Goal: Complete application form: Complete application form

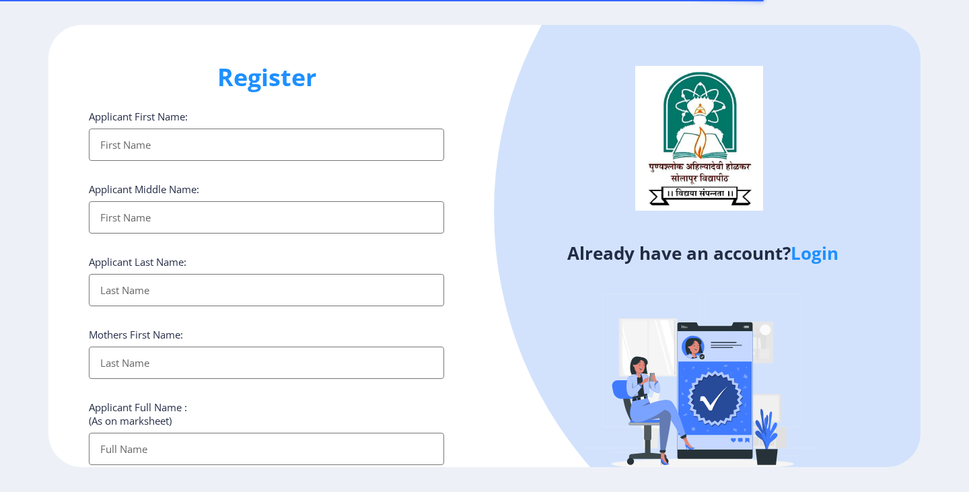
select select
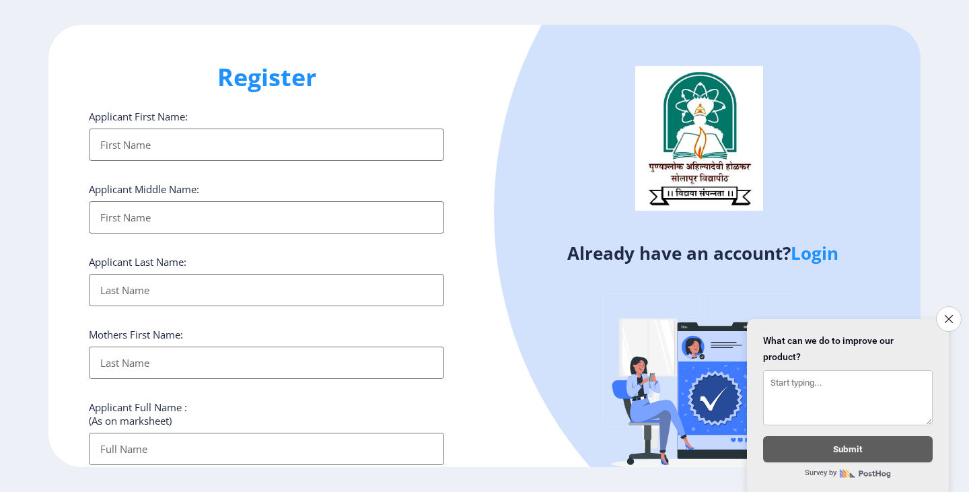
click at [184, 147] on input "Applicant First Name:" at bounding box center [266, 144] width 355 height 32
type input "Samir"
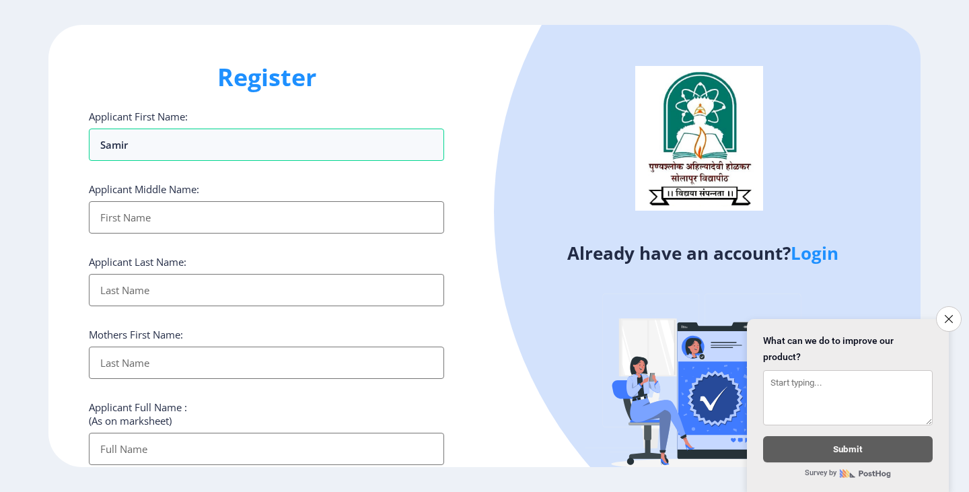
click at [142, 221] on input "Applicant First Name:" at bounding box center [266, 217] width 355 height 32
type input "Ustad"
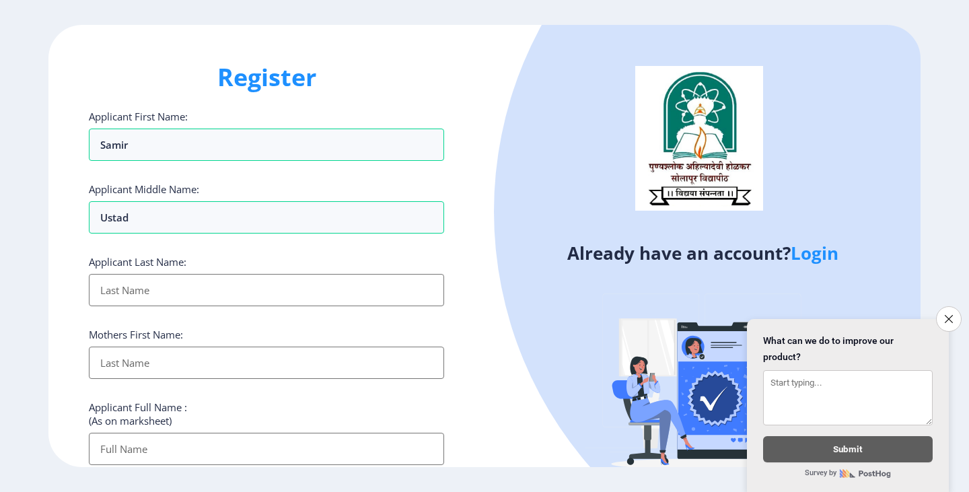
click at [136, 286] on input "Applicant First Name:" at bounding box center [266, 290] width 355 height 32
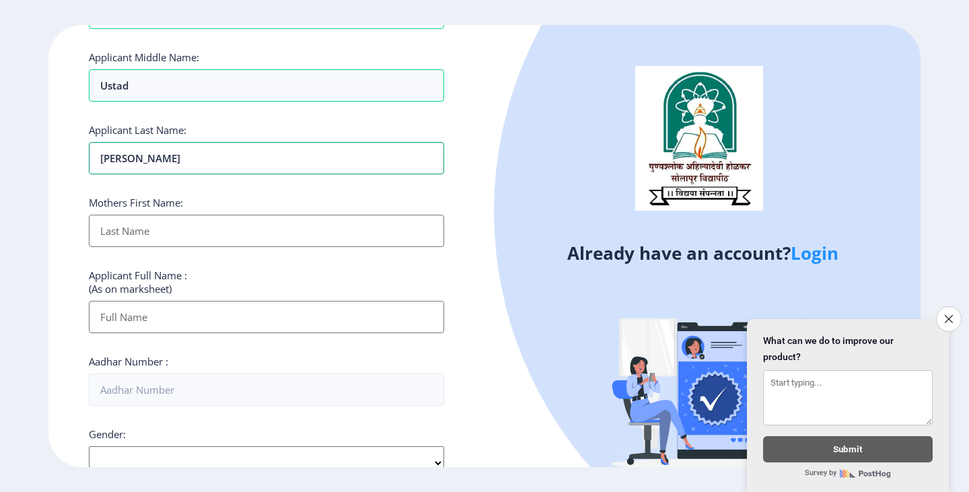
scroll to position [135, 0]
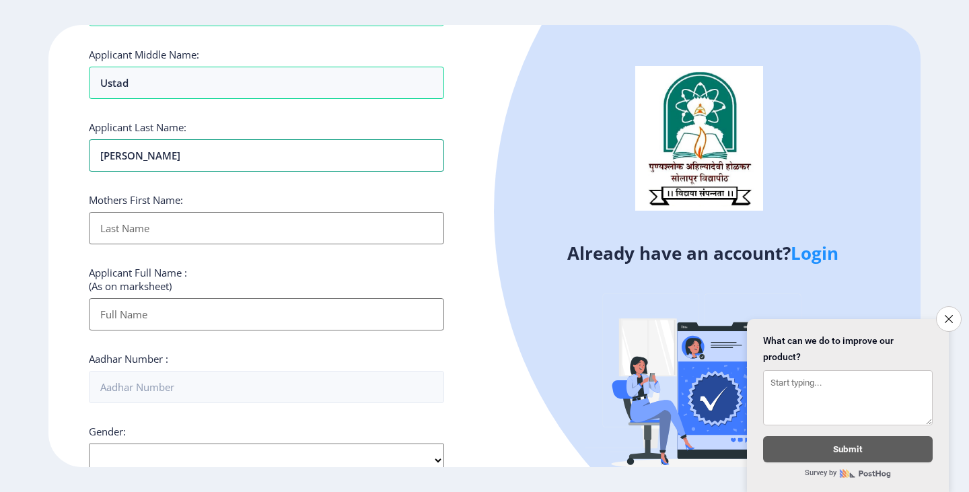
type input "[PERSON_NAME]"
click at [153, 231] on input "Applicant First Name:" at bounding box center [266, 228] width 355 height 32
type input "Iliyasbi"
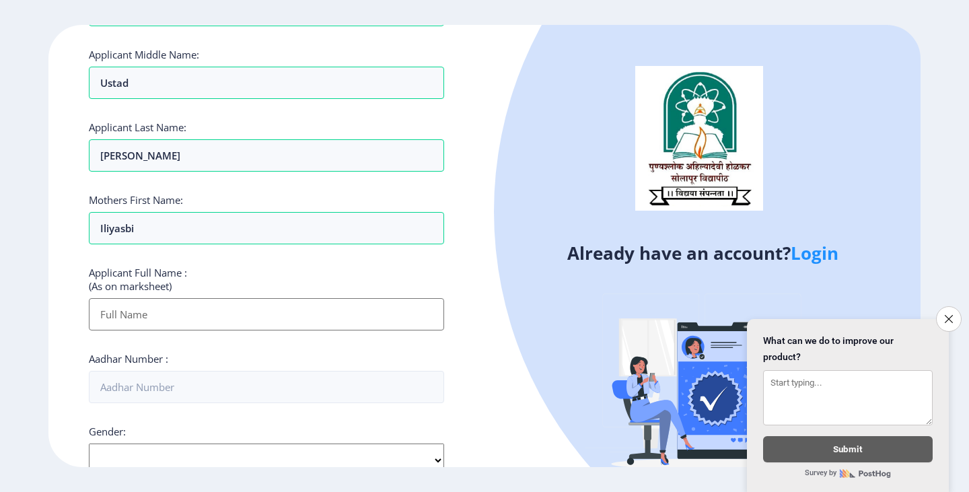
click at [148, 320] on input "Applicant First Name:" at bounding box center [266, 314] width 355 height 32
type input "[PERSON_NAME]"
type input "09881748325"
type input "[EMAIL_ADDRESS][DOMAIN_NAME]"
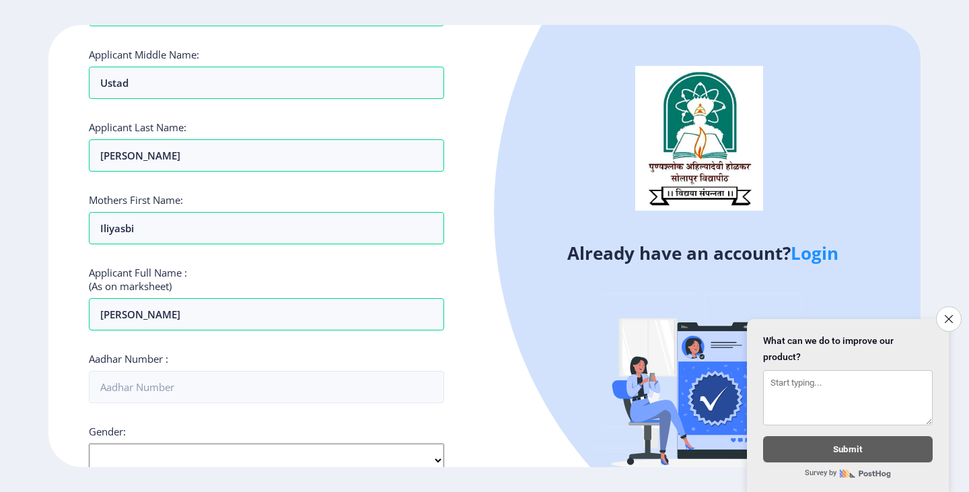
click at [48, 311] on ngx-register "Register Applicant First Name: [PERSON_NAME] Applicant Middle Name: Ustad Appli…" at bounding box center [484, 246] width 969 height 443
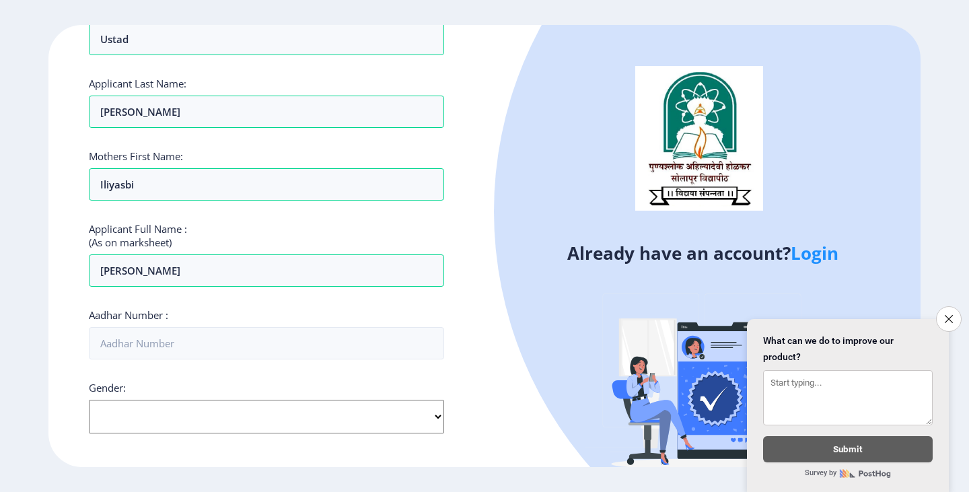
scroll to position [202, 0]
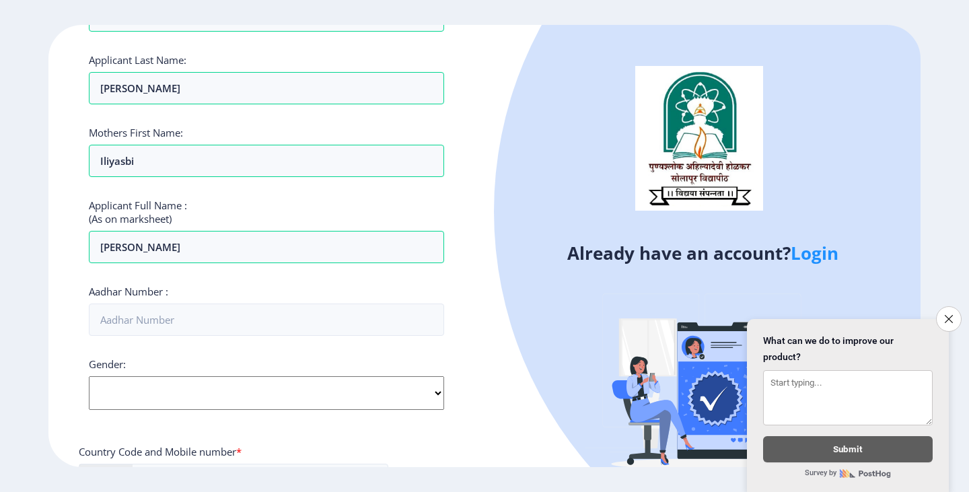
click at [183, 387] on select "Select Gender [DEMOGRAPHIC_DATA] [DEMOGRAPHIC_DATA] Other" at bounding box center [266, 393] width 355 height 34
click at [437, 386] on div "Applicant First Name: [PERSON_NAME] Applicant Middle Name: Ustad Applicant Last…" at bounding box center [266, 326] width 355 height 837
click at [192, 387] on div "Applicant First Name: [PERSON_NAME] Applicant Middle Name: Ustad Applicant Last…" at bounding box center [266, 326] width 355 height 837
click at [145, 376] on select "Select Gender [DEMOGRAPHIC_DATA] [DEMOGRAPHIC_DATA] Other" at bounding box center [266, 393] width 355 height 34
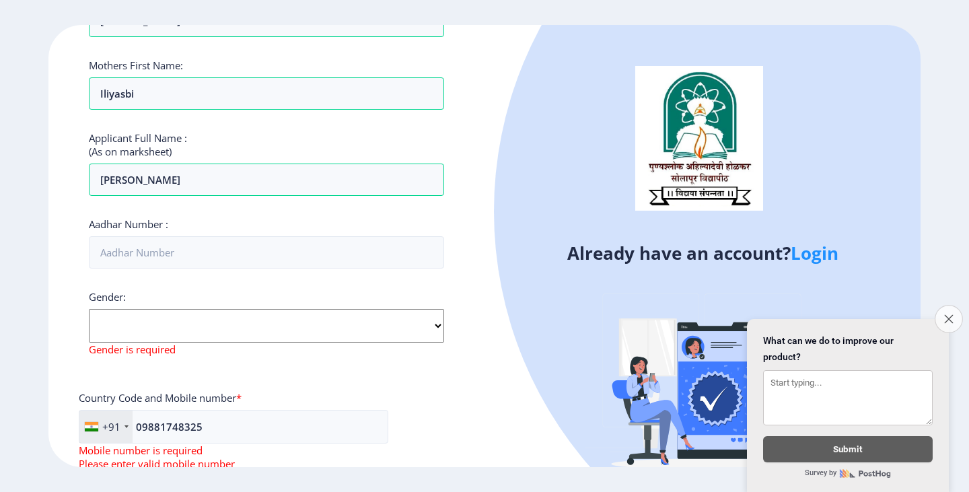
click at [945, 314] on icon "Close survey" at bounding box center [948, 318] width 9 height 9
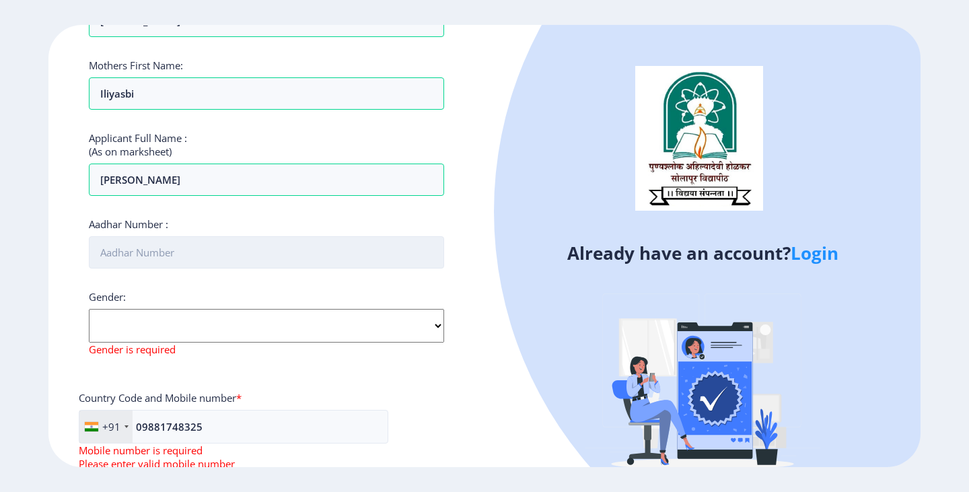
click at [169, 250] on input "Aadhar Number :" at bounding box center [266, 252] width 355 height 32
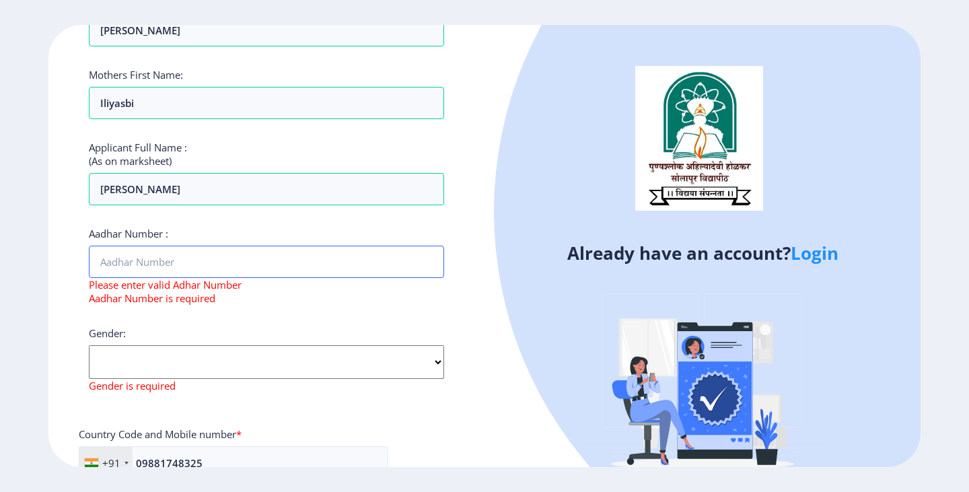
scroll to position [336, 0]
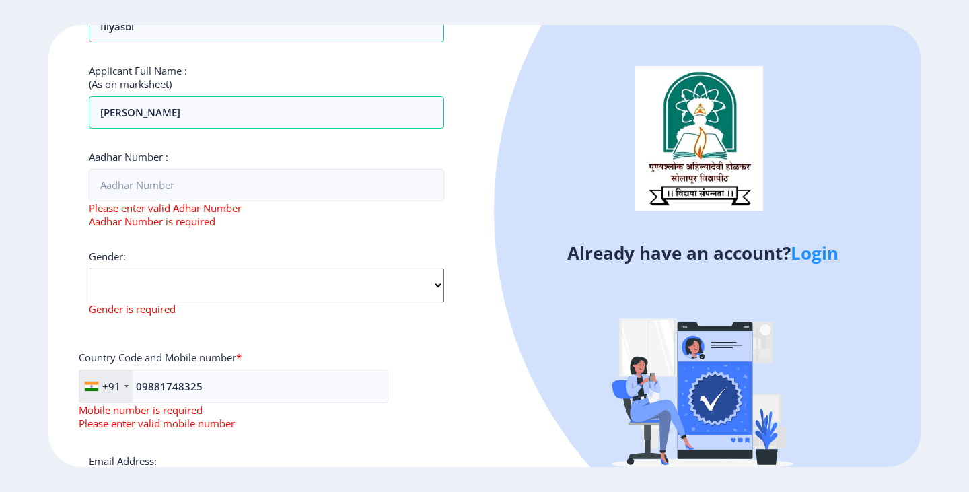
click at [145, 285] on select "Select Gender [DEMOGRAPHIC_DATA] [DEMOGRAPHIC_DATA] Other" at bounding box center [266, 285] width 355 height 34
select select "[DEMOGRAPHIC_DATA]"
click at [89, 268] on select "Select Gender [DEMOGRAPHIC_DATA] [DEMOGRAPHIC_DATA] Other" at bounding box center [266, 285] width 355 height 34
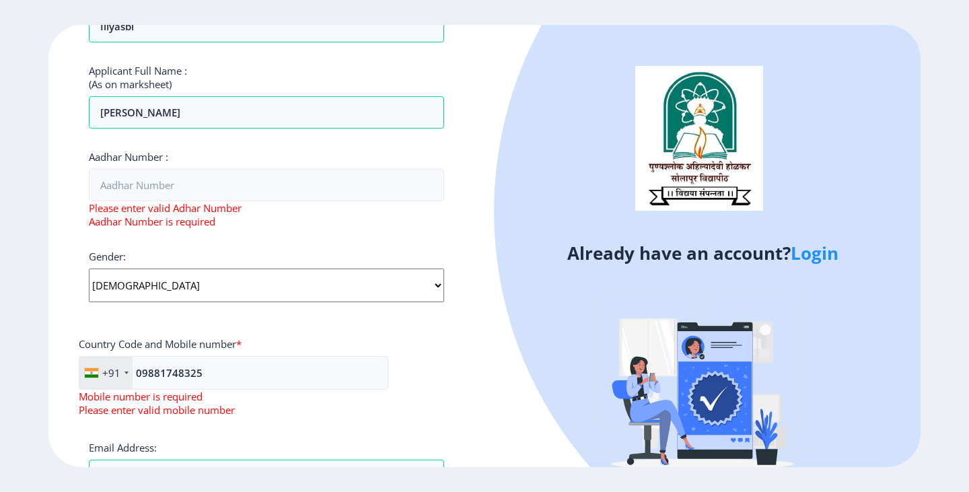
click at [477, 371] on div "Register Applicant First Name: [PERSON_NAME] Applicant Middle Name: Ustad Appli…" at bounding box center [266, 246] width 436 height 443
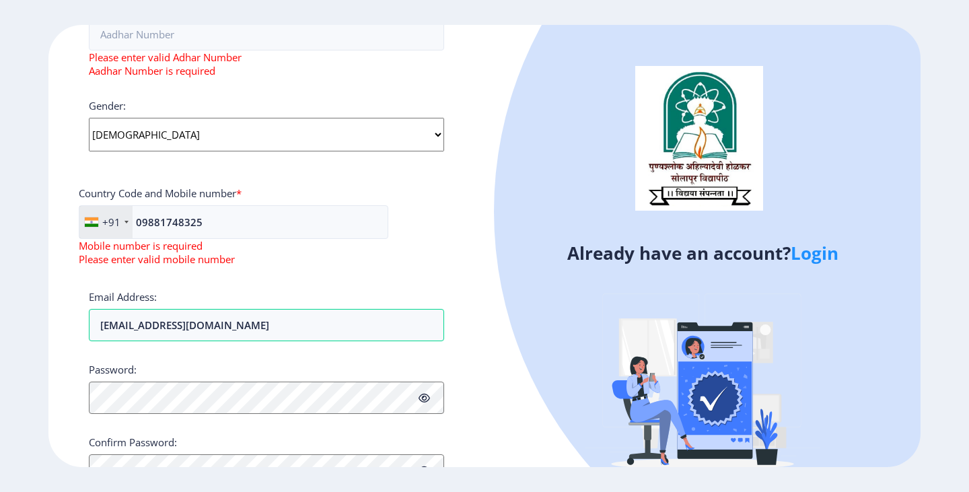
scroll to position [538, 0]
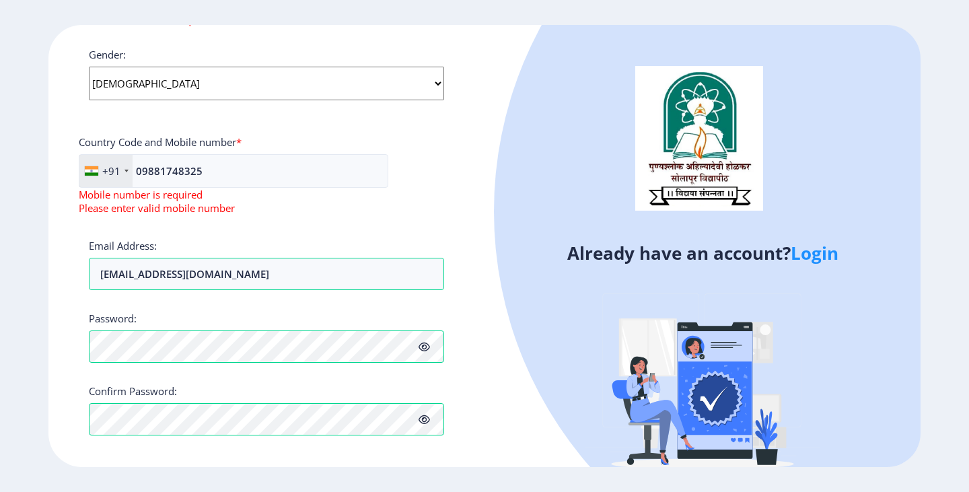
click at [52, 405] on div "Register Applicant First Name: [PERSON_NAME] Applicant Middle Name: Ustad Appli…" at bounding box center [266, 246] width 436 height 443
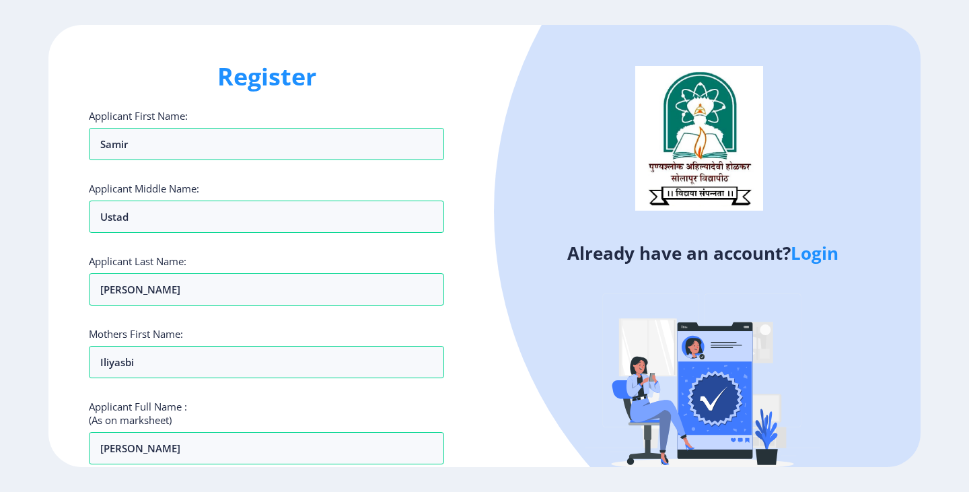
scroll to position [0, 0]
drag, startPoint x: 143, startPoint y: 147, endPoint x: 83, endPoint y: 142, distance: 59.4
click at [83, 142] on div "Register Applicant First Name: S Applicant Middle Name: Ustad Applicant Last Na…" at bounding box center [266, 246] width 436 height 443
click at [174, 160] on input "S" at bounding box center [266, 144] width 355 height 32
drag, startPoint x: 138, startPoint y: 146, endPoint x: 101, endPoint y: 146, distance: 37.0
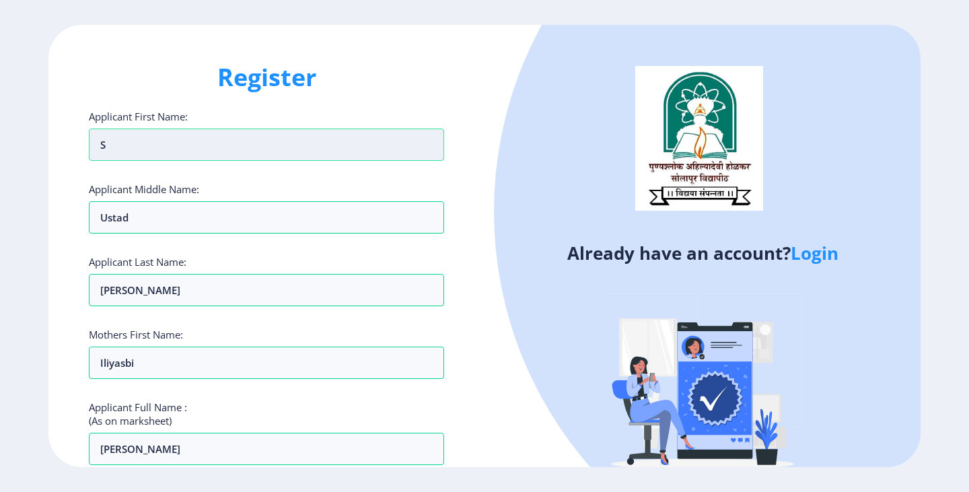
click at [101, 146] on input "S" at bounding box center [266, 144] width 355 height 32
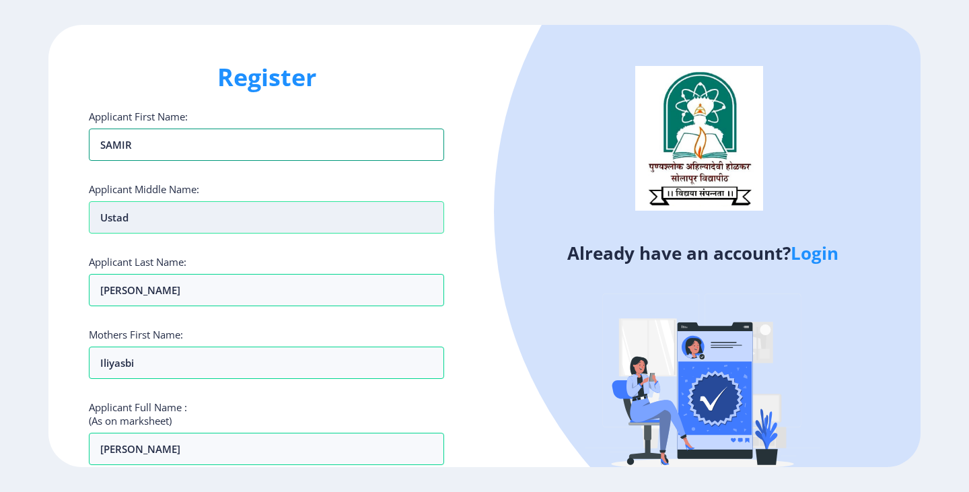
type input "SAMIR"
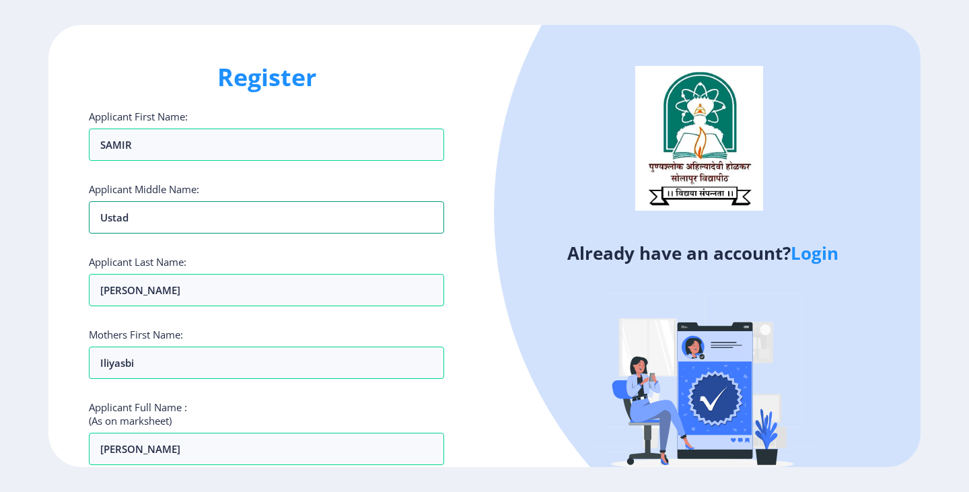
drag, startPoint x: 137, startPoint y: 217, endPoint x: 79, endPoint y: 221, distance: 58.0
click at [79, 221] on div "Register Applicant First Name: [PERSON_NAME] Applicant Middle Name: Ustad Appli…" at bounding box center [266, 246] width 436 height 443
type input "USTAD"
drag, startPoint x: 150, startPoint y: 289, endPoint x: 110, endPoint y: 279, distance: 41.6
click at [94, 283] on input "[PERSON_NAME]" at bounding box center [266, 290] width 355 height 32
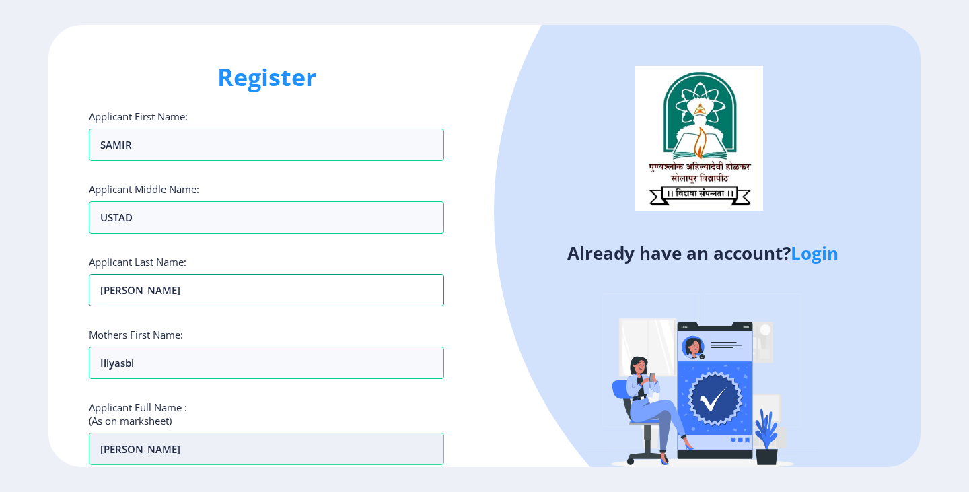
scroll to position [67, 0]
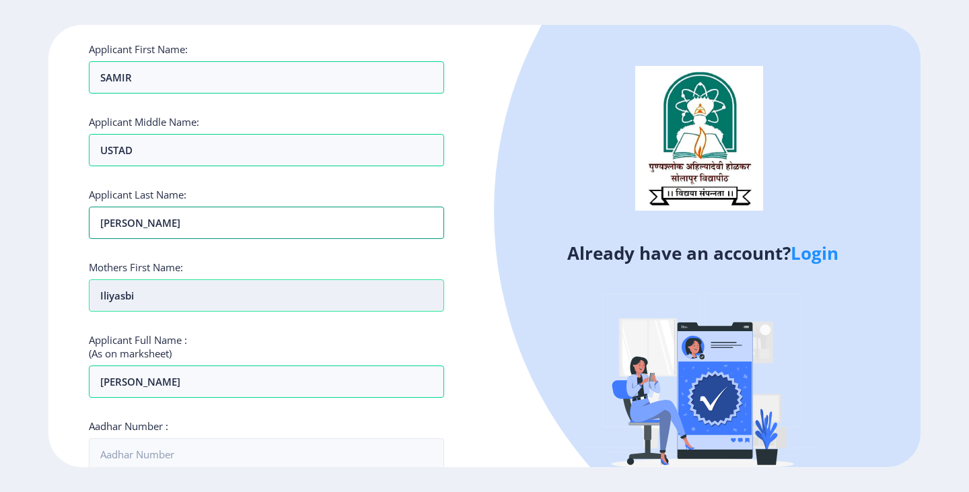
type input "[PERSON_NAME]"
click at [144, 94] on input "Iliyasbi" at bounding box center [266, 77] width 355 height 32
drag, startPoint x: 156, startPoint y: 298, endPoint x: 101, endPoint y: 284, distance: 56.9
click at [96, 295] on input "Iliyasbi" at bounding box center [266, 295] width 355 height 32
click at [58, 282] on div "Register Applicant First Name: [PERSON_NAME] Applicant Middle Name: USTAD Appli…" at bounding box center [266, 246] width 436 height 443
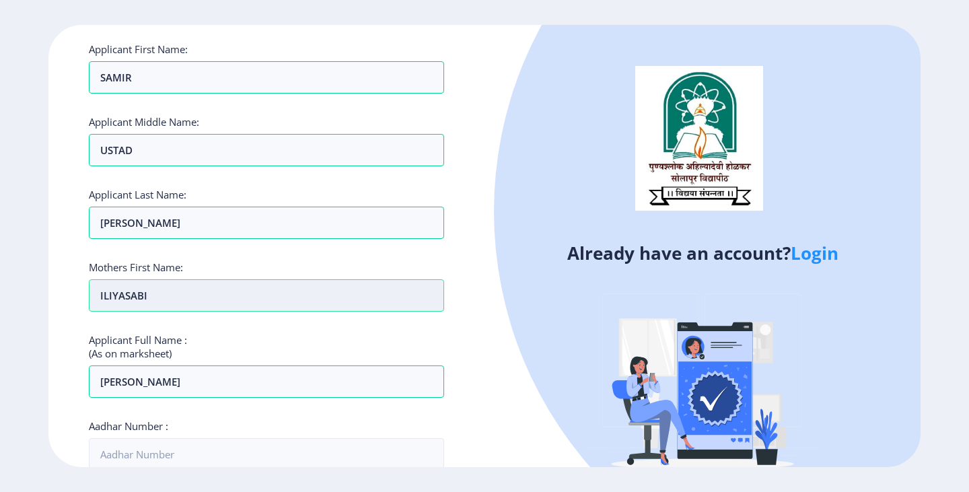
click at [136, 299] on input "ILIYASABI" at bounding box center [266, 295] width 355 height 32
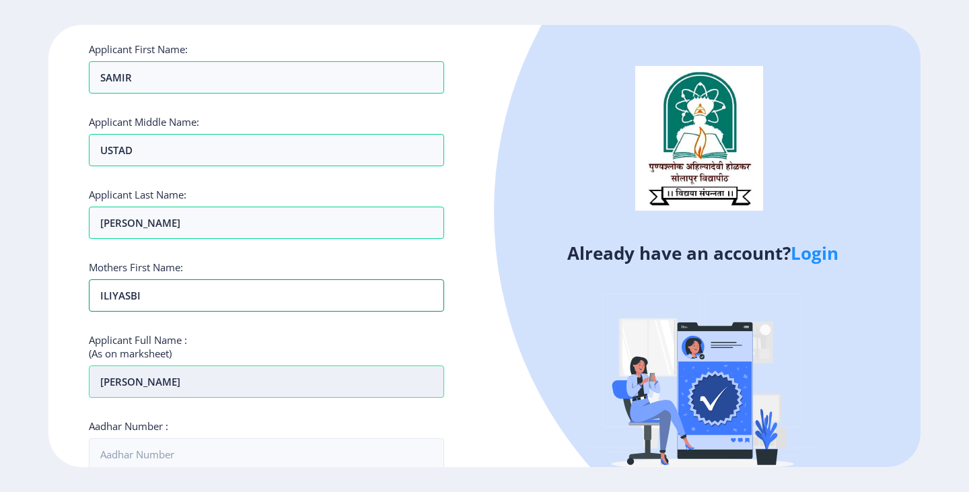
type input "ILIYASBI"
click at [212, 381] on input "[PERSON_NAME]" at bounding box center [266, 381] width 355 height 32
drag, startPoint x: 216, startPoint y: 381, endPoint x: 83, endPoint y: 381, distance: 133.2
click at [83, 381] on div "Register Applicant First Name: [PERSON_NAME] Applicant Middle Name: USTAD Appli…" at bounding box center [266, 246] width 436 height 443
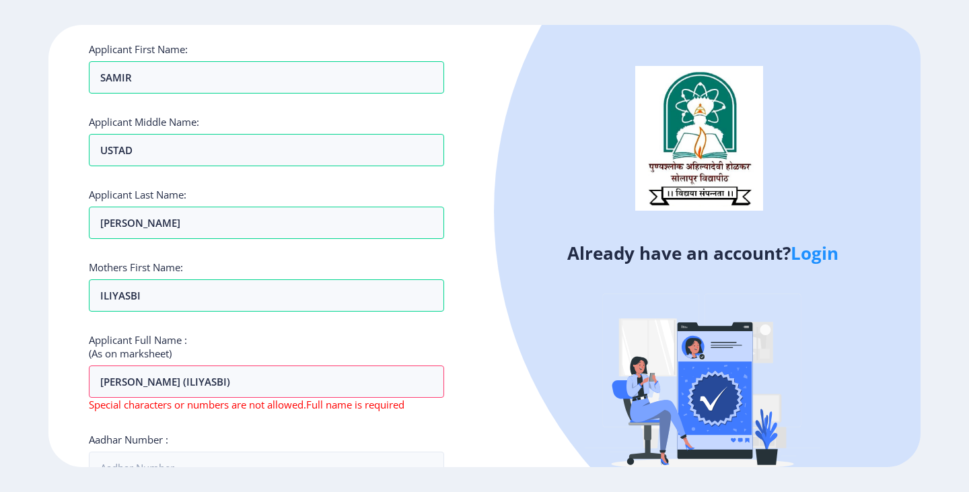
click at [54, 384] on div "Register Applicant First Name: [PERSON_NAME] Applicant Middle Name: USTAD Appli…" at bounding box center [266, 246] width 436 height 443
click at [268, 383] on input "[PERSON_NAME] (ILIYASBI)" at bounding box center [266, 381] width 355 height 32
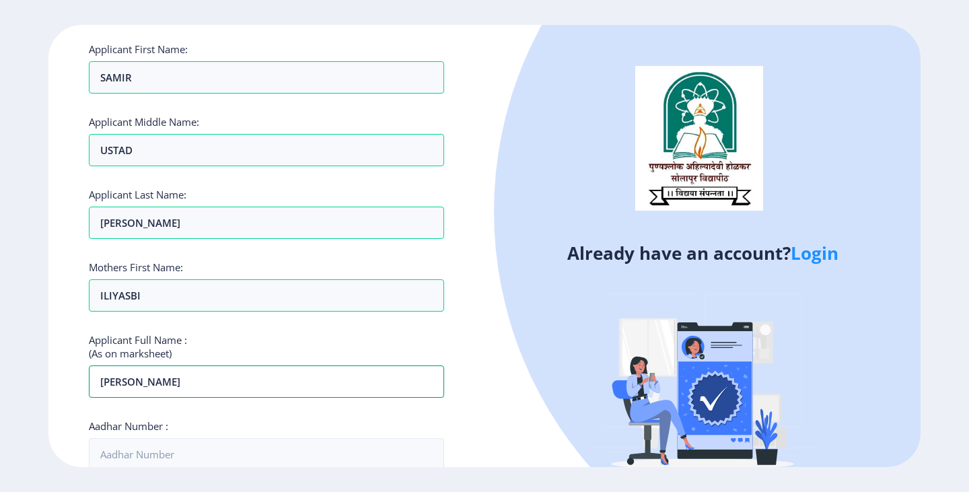
type input "[PERSON_NAME]"
click at [29, 381] on ngx-register "Register Applicant First Name: [PERSON_NAME] Applicant Middle Name: USTAD Appli…" at bounding box center [484, 246] width 969 height 443
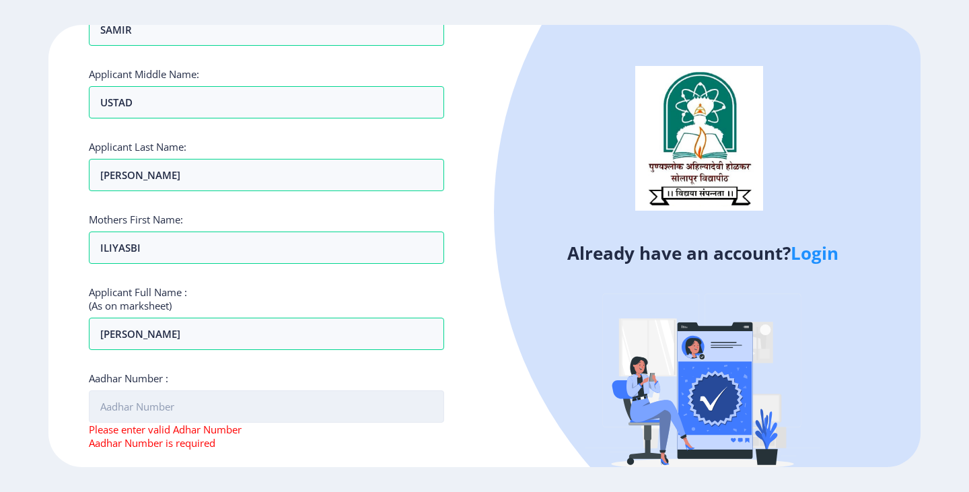
scroll to position [135, 0]
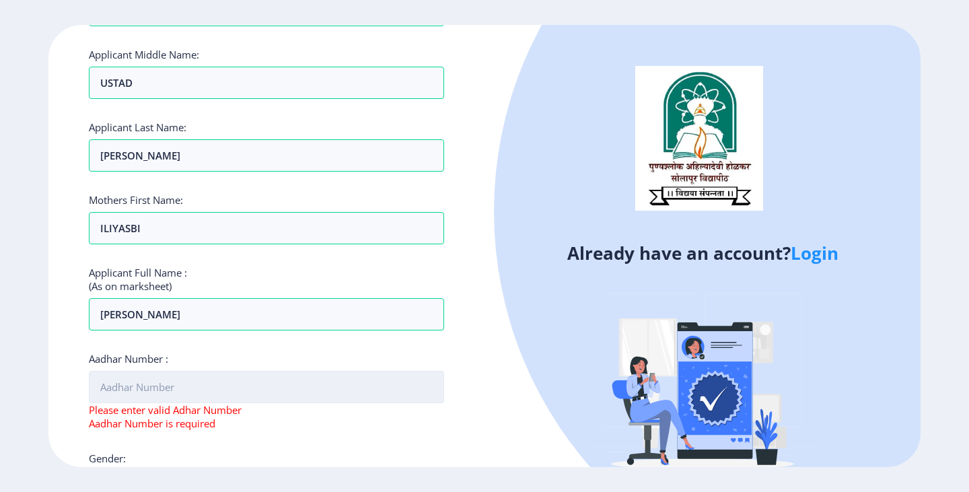
click at [141, 381] on input "Aadhar Number :" at bounding box center [266, 387] width 355 height 32
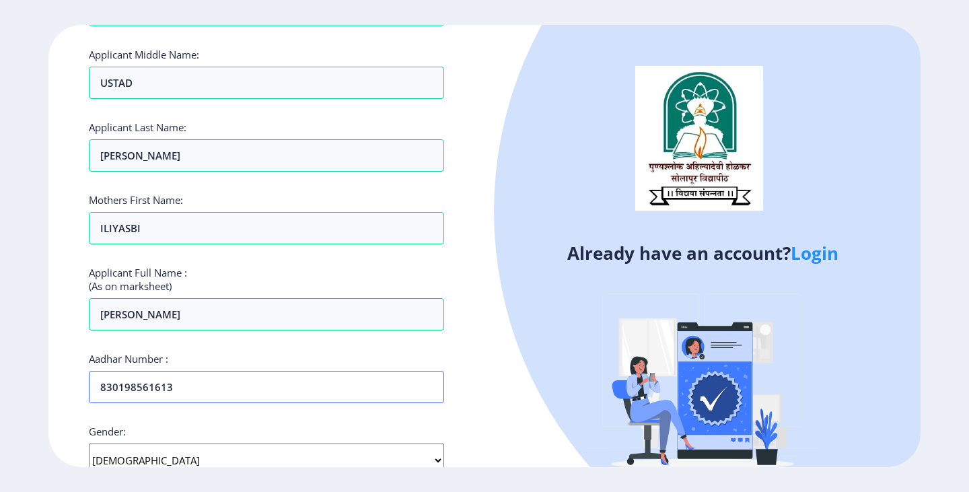
type input "830198561613"
click at [30, 350] on ngx-register "Register Applicant First Name: [PERSON_NAME] Applicant Middle Name: USTAD Appli…" at bounding box center [484, 246] width 969 height 443
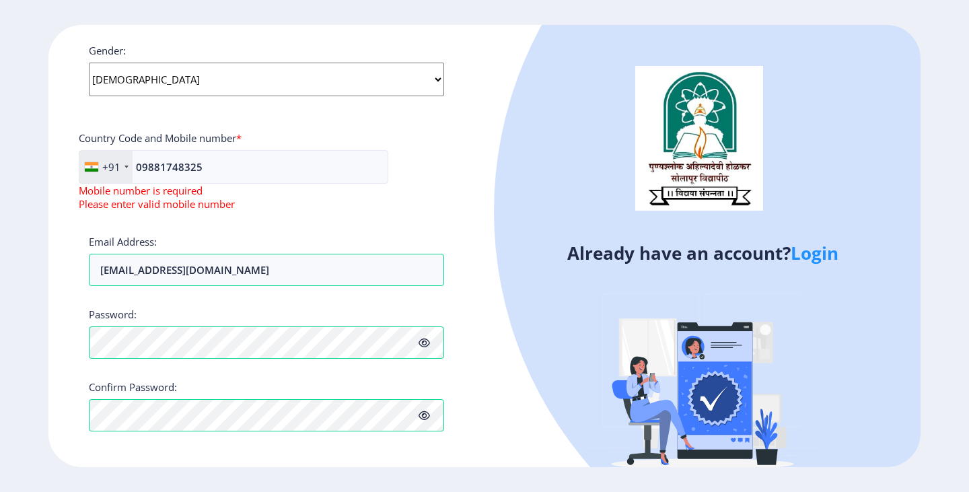
scroll to position [521, 0]
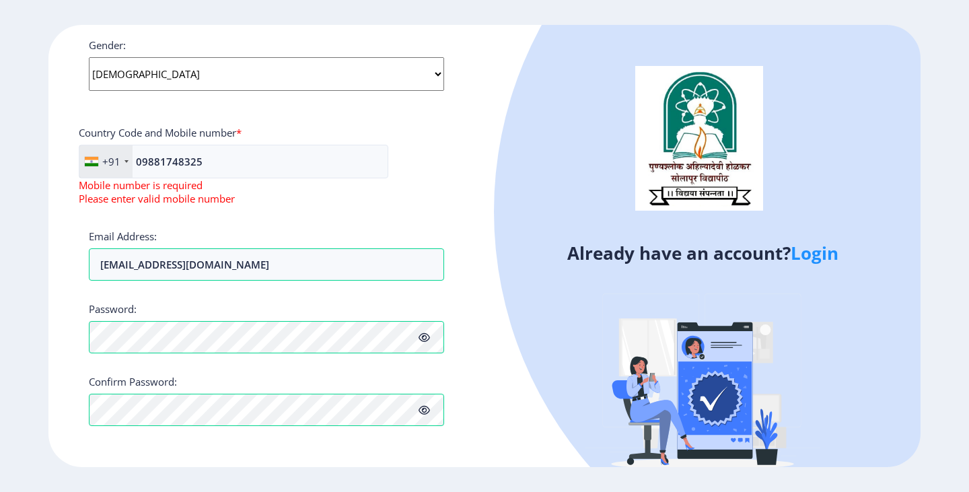
click at [390, 447] on div "Register Applicant First Name: [PERSON_NAME] Applicant Middle Name: USTAD Appli…" at bounding box center [266, 246] width 436 height 443
click at [64, 231] on div "Register Applicant First Name: [PERSON_NAME] Applicant Middle Name: USTAD Appli…" at bounding box center [266, 246] width 436 height 443
click at [214, 159] on input "09881748325" at bounding box center [233, 162] width 309 height 34
click at [444, 202] on div "+91 [GEOGRAPHIC_DATA] ([GEOGRAPHIC_DATA]) +91 [GEOGRAPHIC_DATA] (‫[GEOGRAPHIC_D…" at bounding box center [266, 180] width 375 height 71
click at [143, 165] on input "09881748325" at bounding box center [233, 162] width 309 height 34
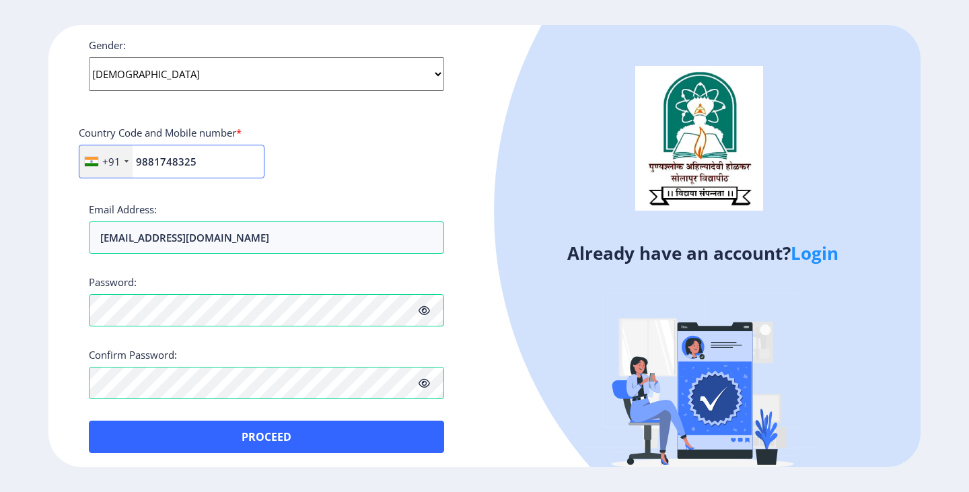
type input "9881748325"
click at [69, 211] on div "Register Applicant First Name: [PERSON_NAME] Applicant Middle Name: USTAD Appli…" at bounding box center [266, 246] width 436 height 443
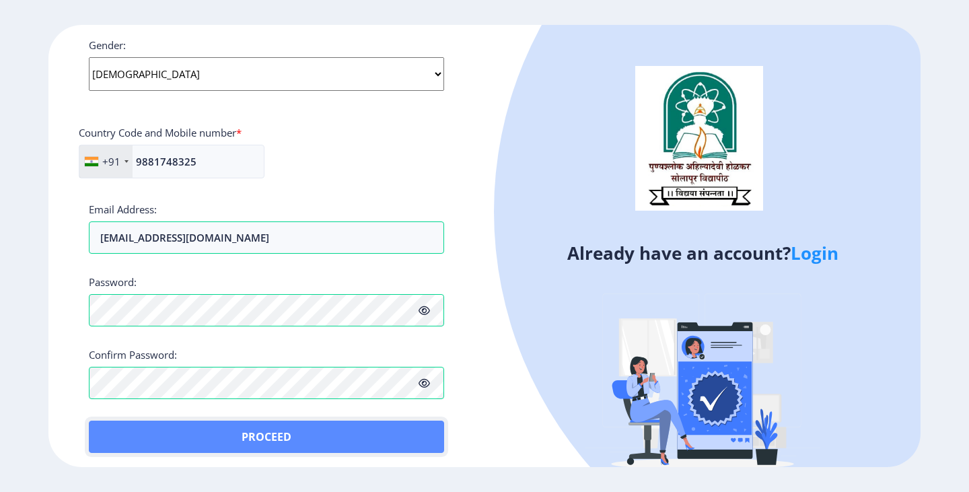
click at [264, 427] on button "Proceed" at bounding box center [266, 436] width 355 height 32
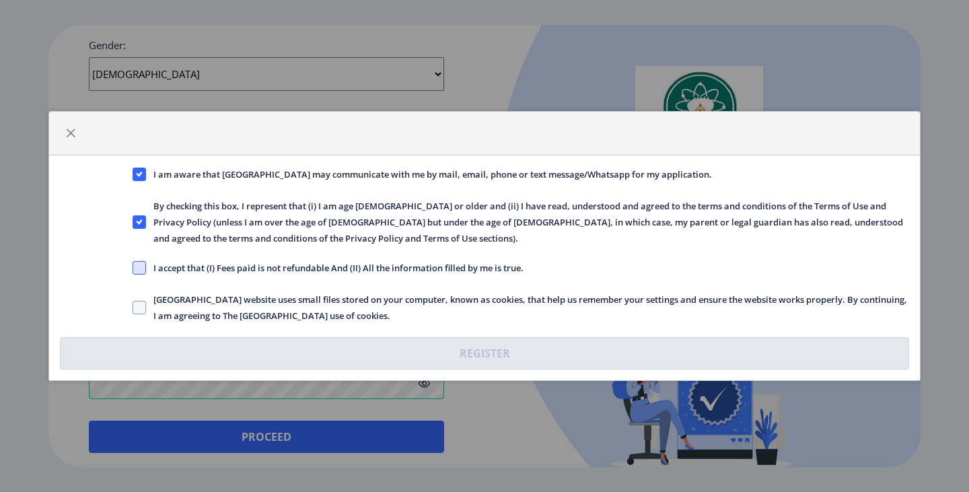
click at [137, 268] on span at bounding box center [139, 267] width 13 height 13
click at [133, 268] on input "I accept that (I) Fees paid is not refundable And (II) All the information fill…" at bounding box center [133, 268] width 1 height 1
checkbox input "true"
click at [142, 306] on span at bounding box center [139, 307] width 13 height 13
click at [133, 307] on input "[GEOGRAPHIC_DATA] website uses small files stored on your computer, known as co…" at bounding box center [133, 307] width 1 height 1
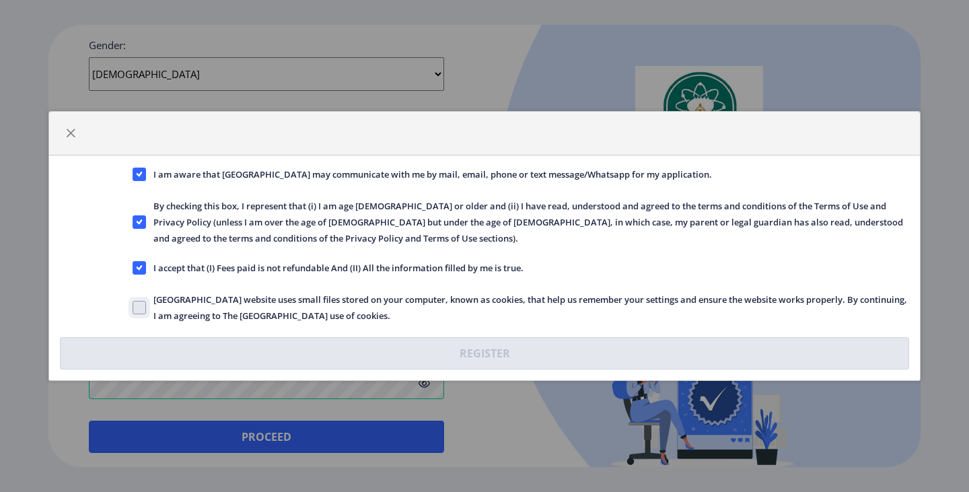
checkbox input "true"
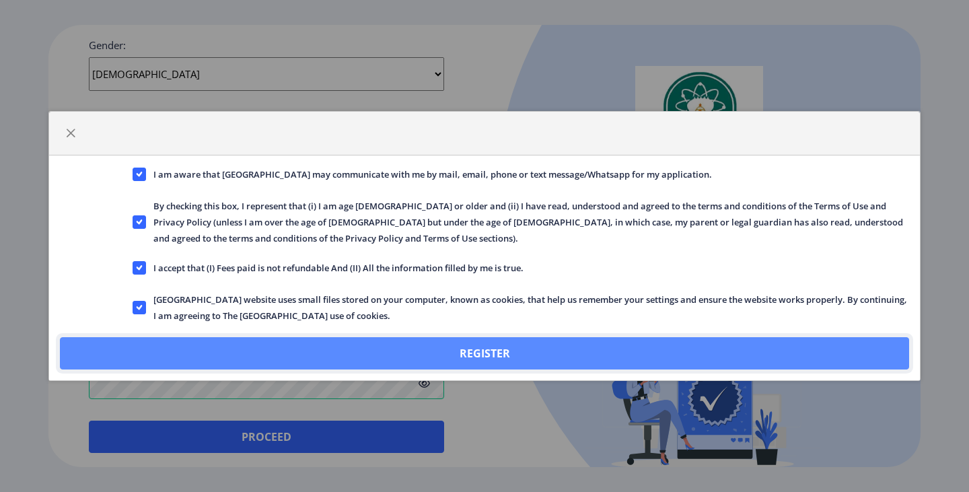
click at [475, 356] on button "Register" at bounding box center [484, 353] width 849 height 32
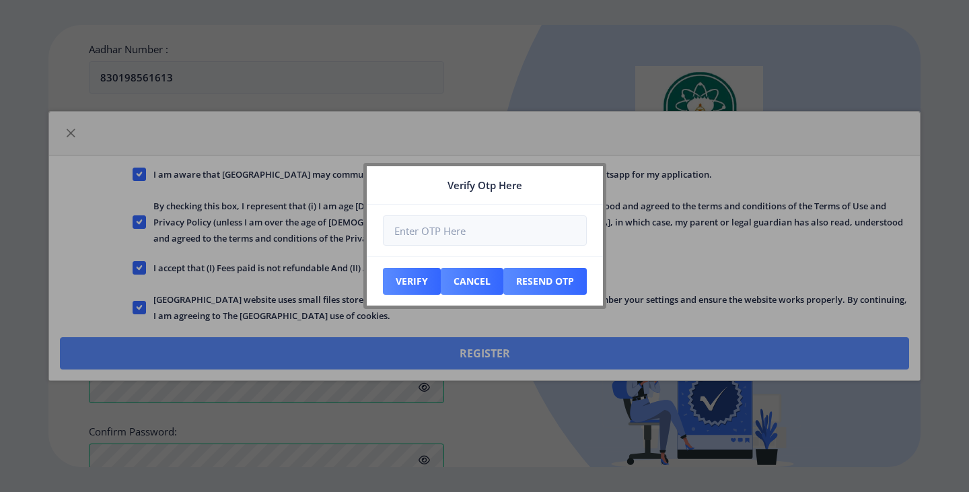
scroll to position [597, 0]
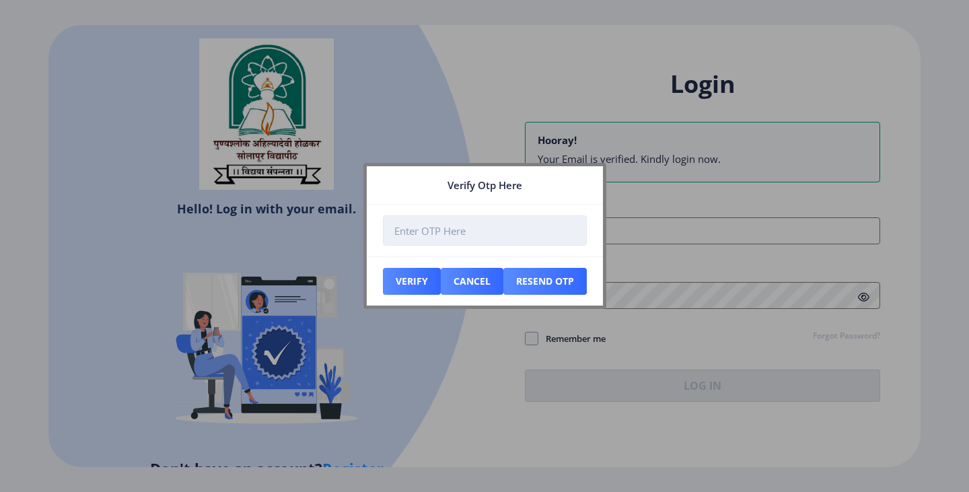
click at [430, 235] on input "number" at bounding box center [485, 230] width 204 height 30
type input "483224"
click at [412, 280] on button "Verify" at bounding box center [412, 281] width 58 height 27
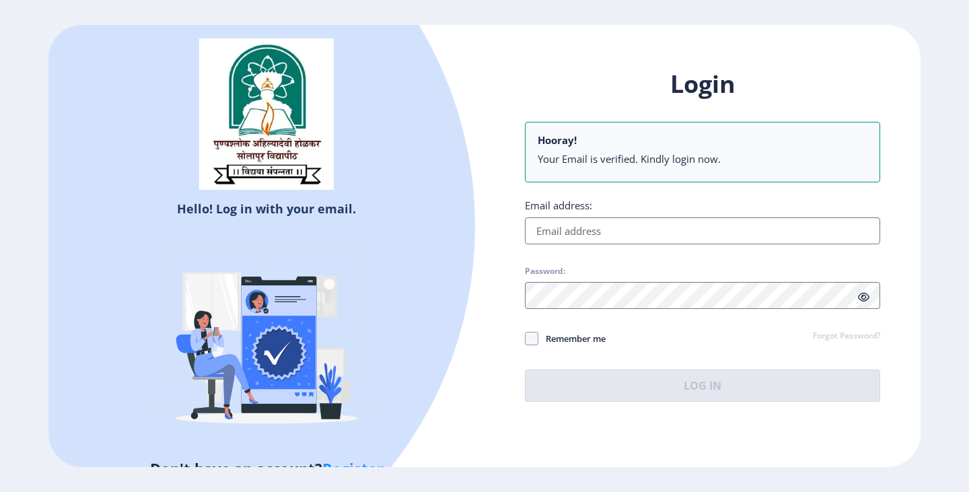
click at [613, 162] on li "Your Email is verified. Kindly login now." at bounding box center [702, 158] width 330 height 13
click at [594, 227] on input "Email address:" at bounding box center [702, 230] width 355 height 27
type input "[EMAIL_ADDRESS][DOMAIN_NAME]"
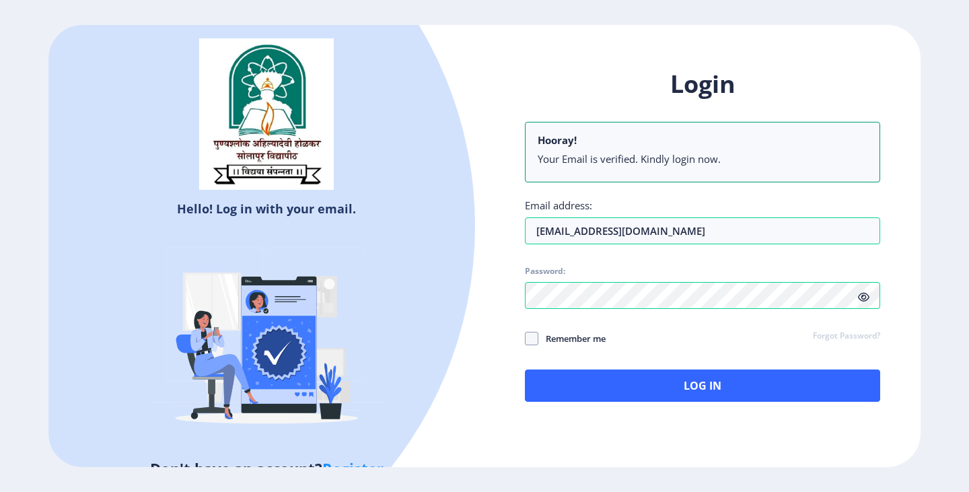
click at [501, 367] on div "Login Hooray! Your Email is verified. Kindly login now. Email address: [EMAIL_A…" at bounding box center [702, 246] width 436 height 396
click at [528, 340] on span at bounding box center [531, 338] width 13 height 13
click at [525, 339] on input "Remember me" at bounding box center [525, 338] width 1 height 1
checkbox input "true"
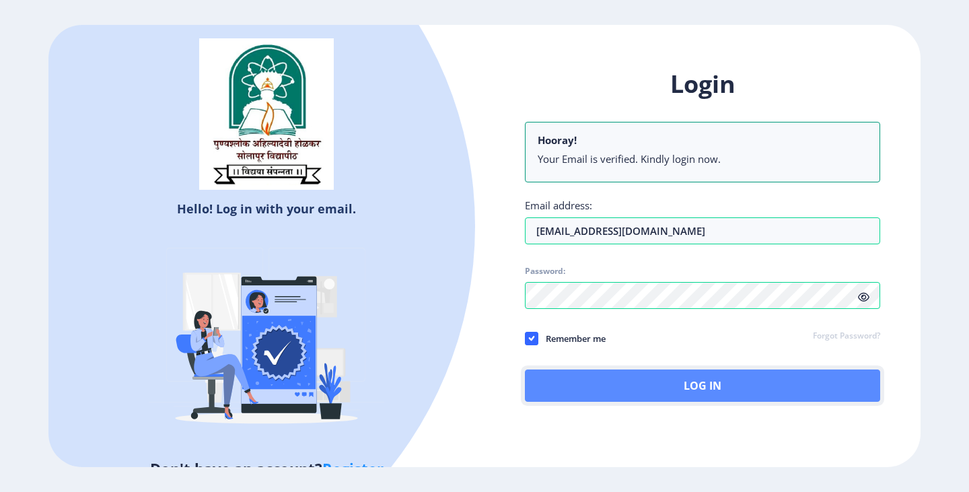
click at [675, 380] on button "Log In" at bounding box center [702, 385] width 355 height 32
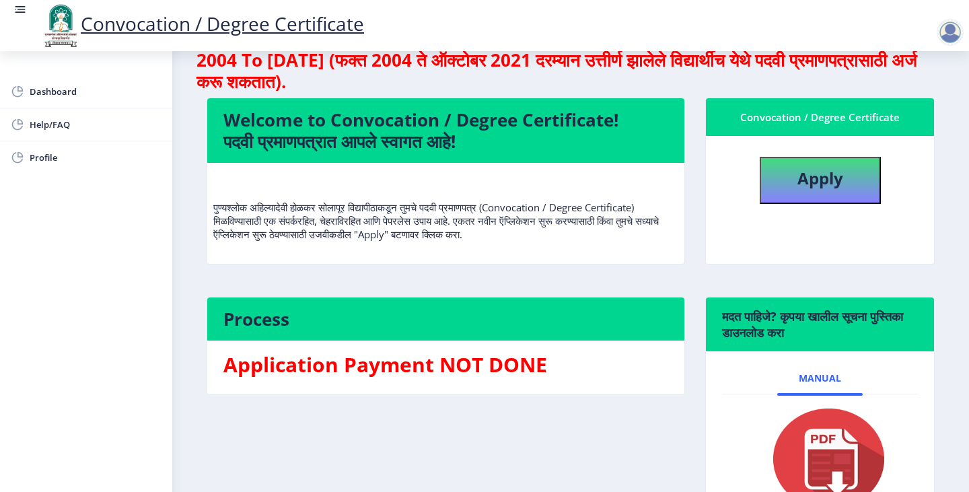
scroll to position [67, 0]
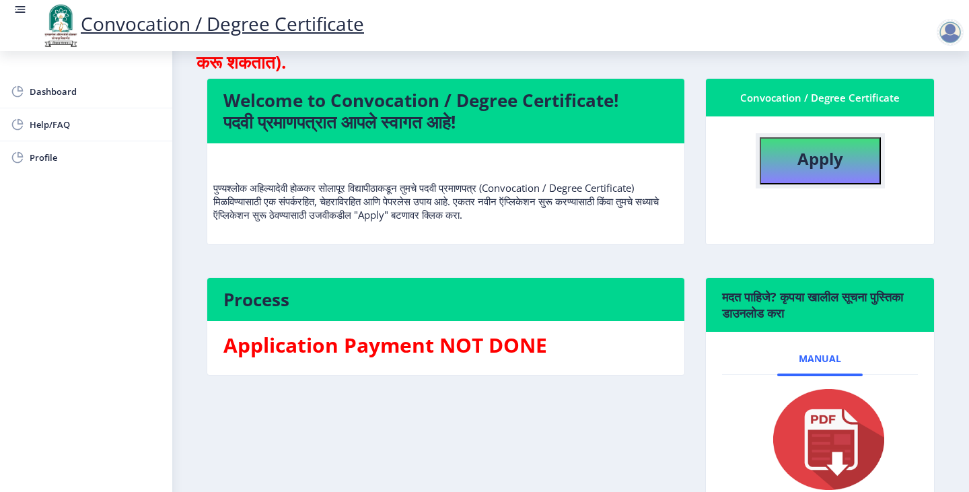
click at [797, 161] on b "Apply" at bounding box center [820, 158] width 46 height 22
select select
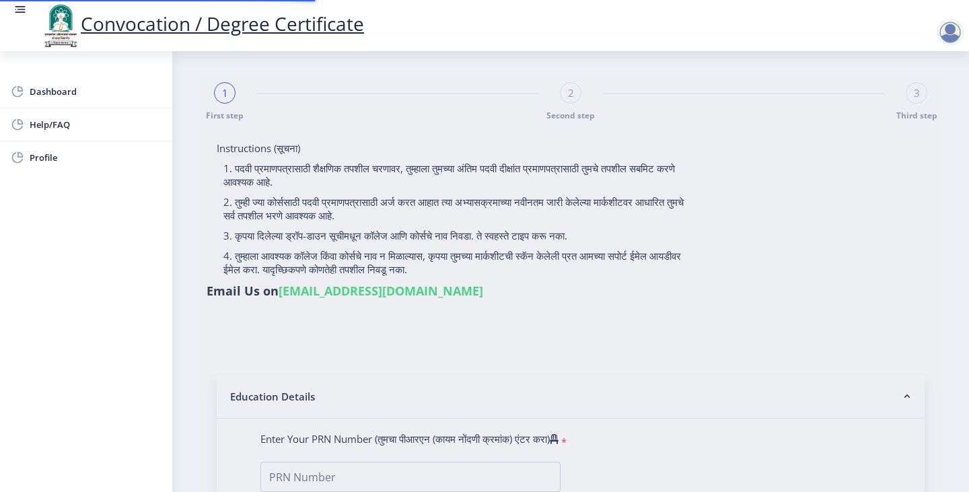
type input "[PERSON_NAME]"
type input "ILIYASBI"
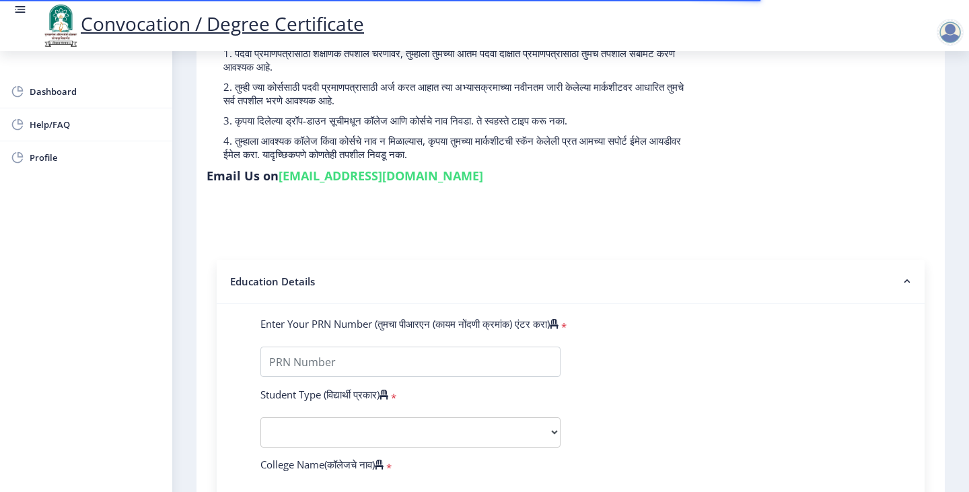
scroll to position [135, 0]
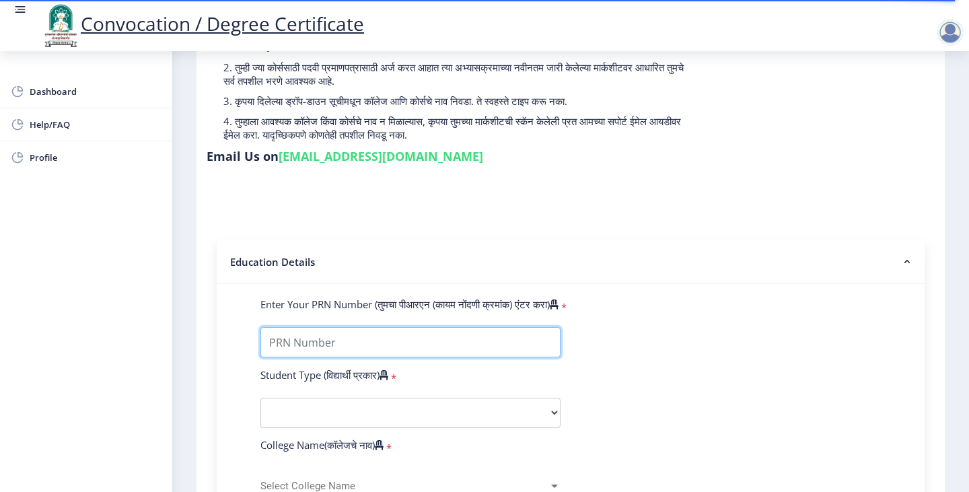
click at [329, 327] on input "Enter Your PRN Number (तुमचा पीआरएन (कायम नोंदणी क्रमांक) एंटर करा)" at bounding box center [410, 342] width 300 height 30
type input "202301024067102"
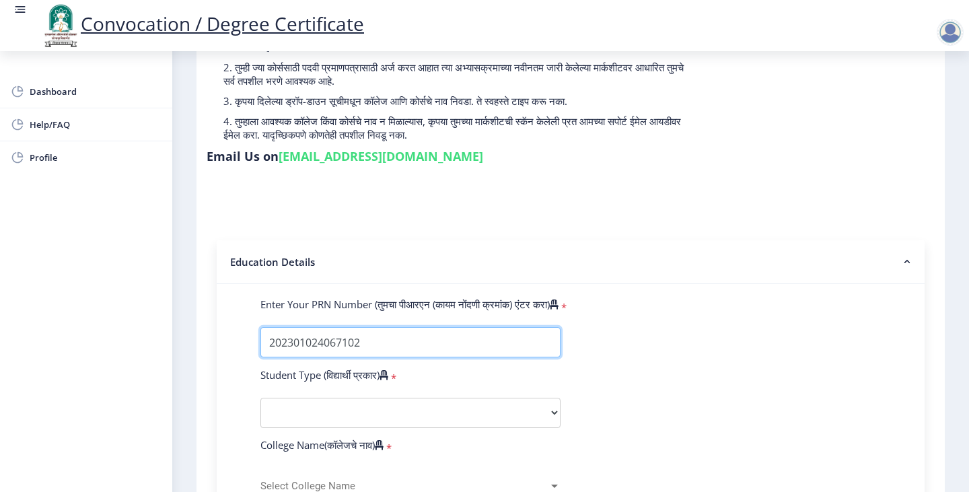
click at [303, 327] on input "Enter Your PRN Number (तुमचा पीआरएन (कायम नोंदणी क्रमांक) एंटर करा)" at bounding box center [410, 342] width 300 height 30
click at [331, 328] on input "Enter Your PRN Number (तुमचा पीआरएन (कायम नोंदणी क्रमांक) एंटर करा)" at bounding box center [410, 342] width 300 height 30
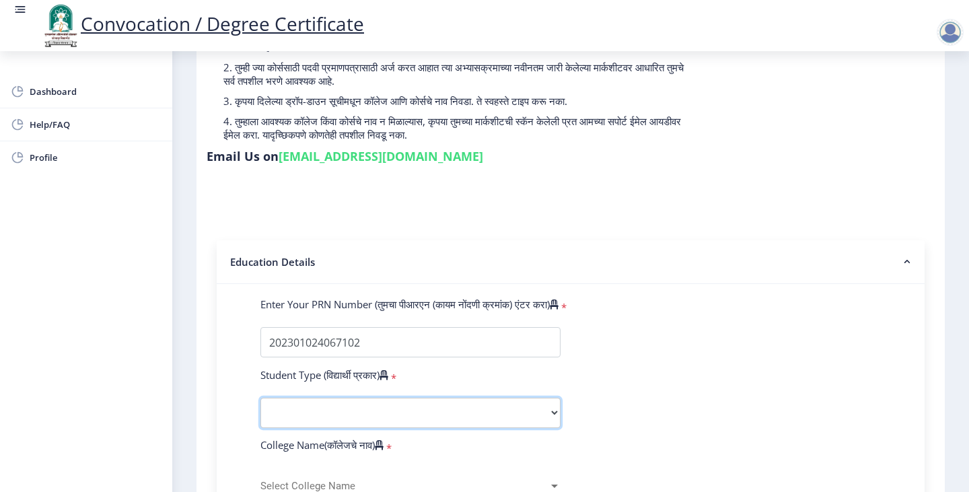
click at [319, 398] on select "Select Student Type Regular External" at bounding box center [410, 413] width 300 height 30
select select "Regular"
click at [260, 398] on select "Select Student Type Regular External" at bounding box center [410, 413] width 300 height 30
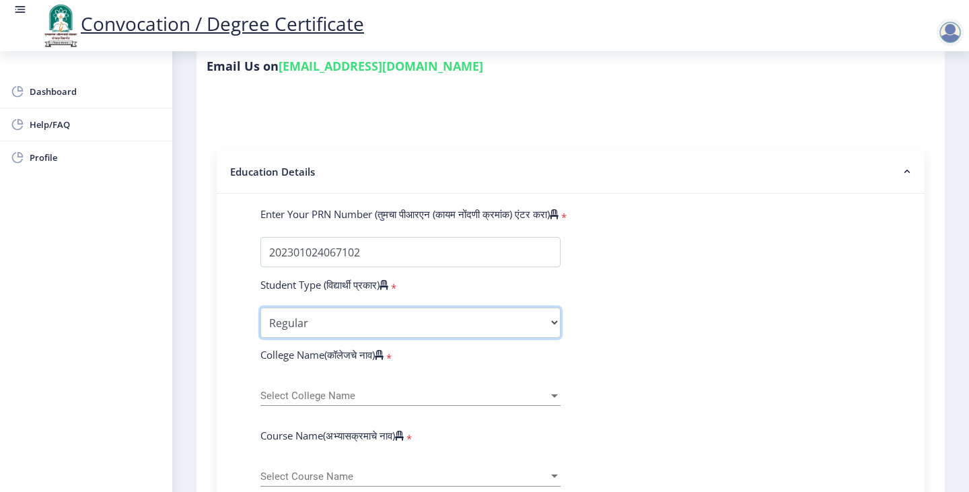
scroll to position [269, 0]
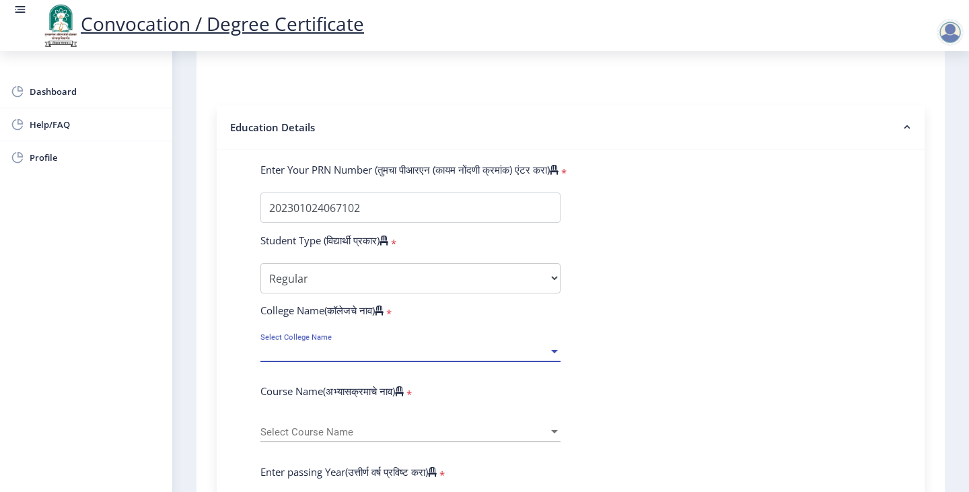
click at [322, 346] on span "Select College Name" at bounding box center [404, 351] width 288 height 11
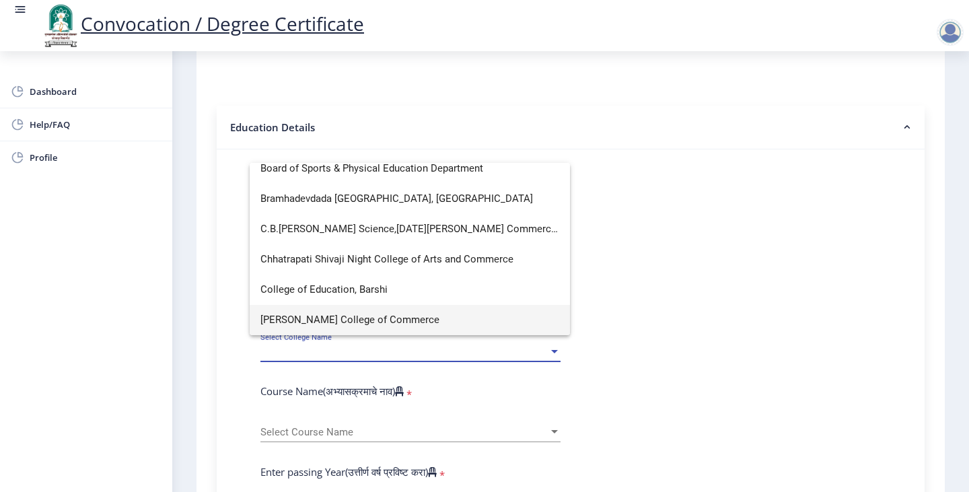
scroll to position [440, 0]
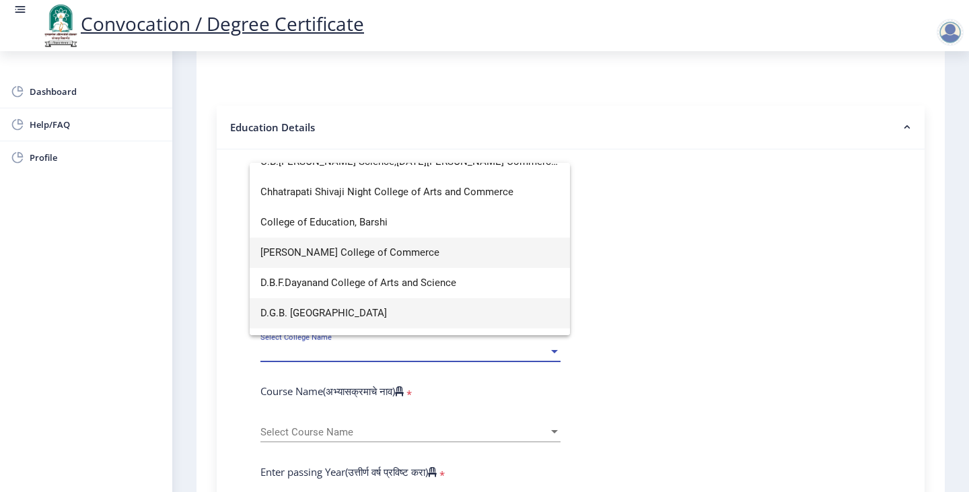
type input "d"
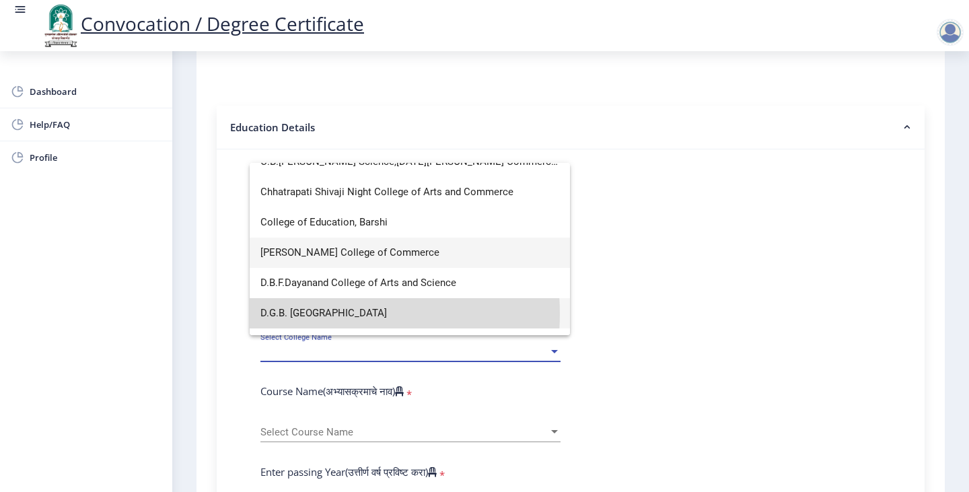
click at [314, 313] on span "D.G.B. [GEOGRAPHIC_DATA]" at bounding box center [409, 313] width 299 height 30
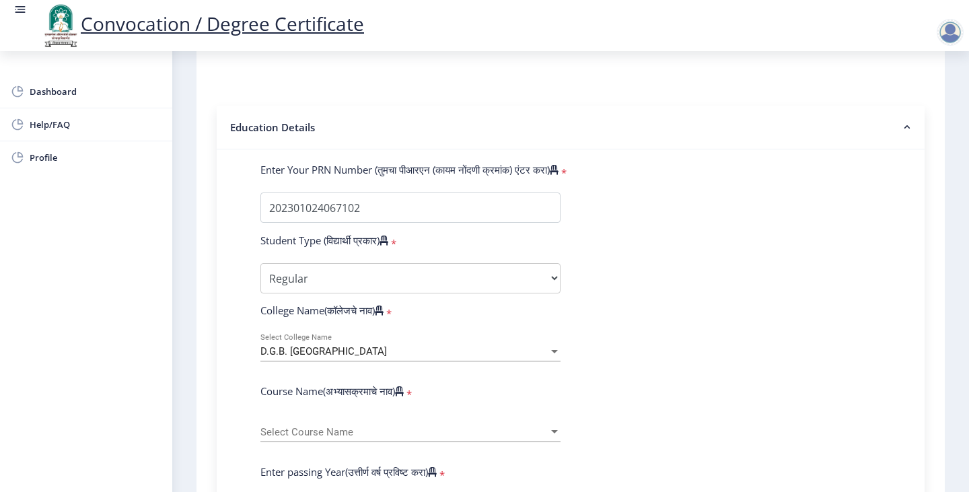
click at [211, 303] on div "Instructions (सूचना) 1. पदवी प्रमाणपत्रासाठी शैक्षणिक तपशील चरणावर, तुम्हाला तु…" at bounding box center [570, 426] width 735 height 1134
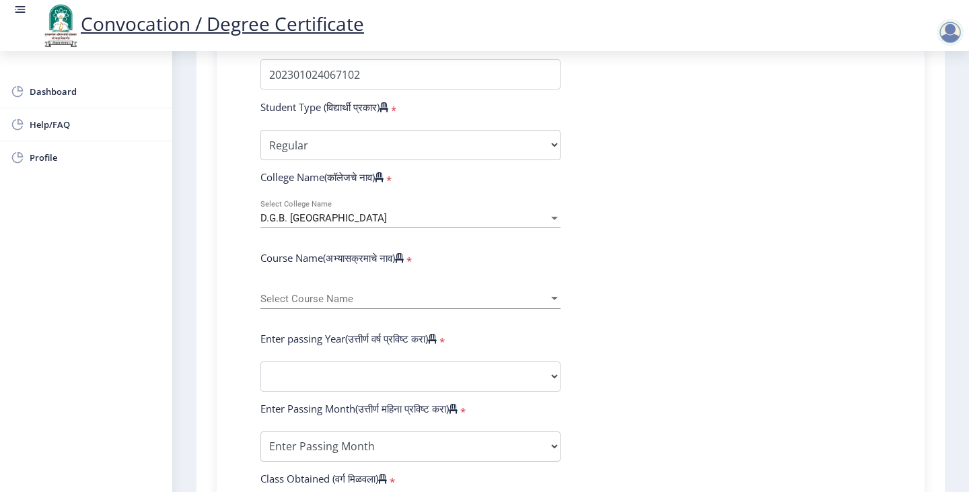
scroll to position [404, 0]
click at [303, 292] on span "Select Course Name" at bounding box center [404, 297] width 288 height 11
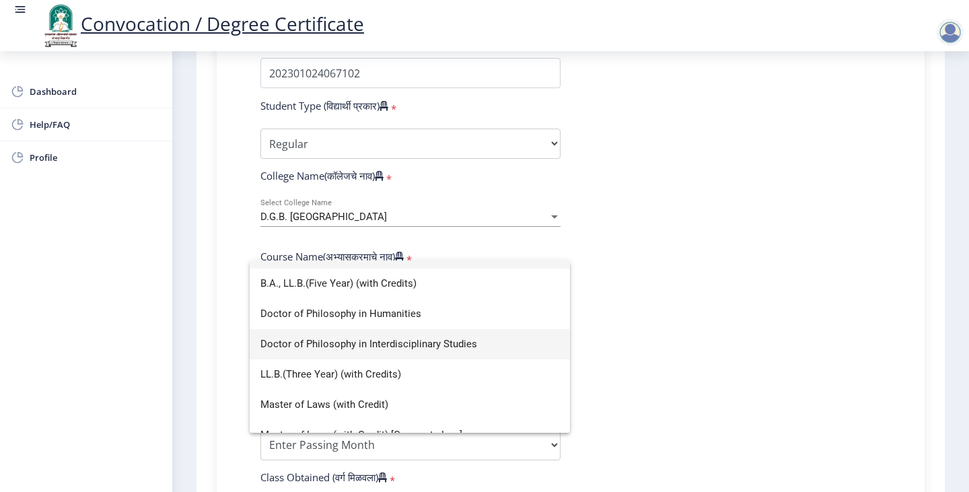
scroll to position [40, 0]
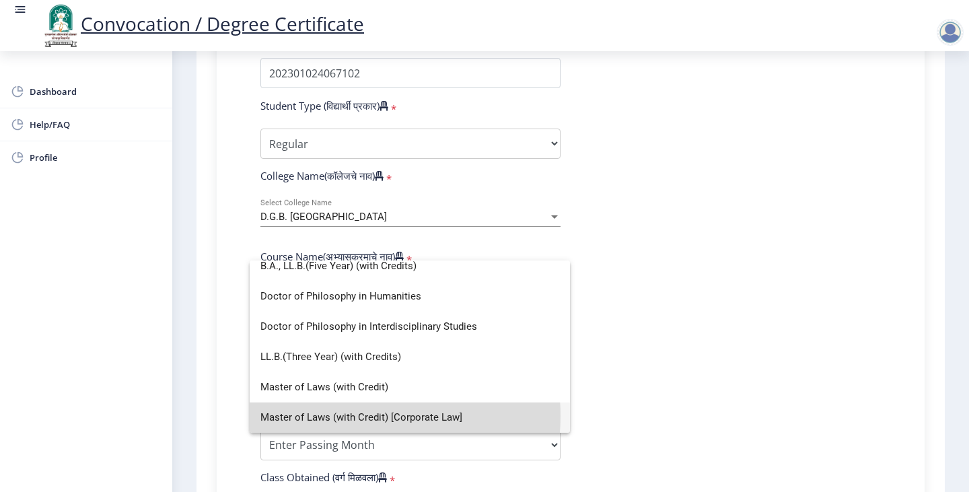
click at [361, 416] on span "Master of Laws (with Credit) [Corporate Law]" at bounding box center [409, 417] width 299 height 30
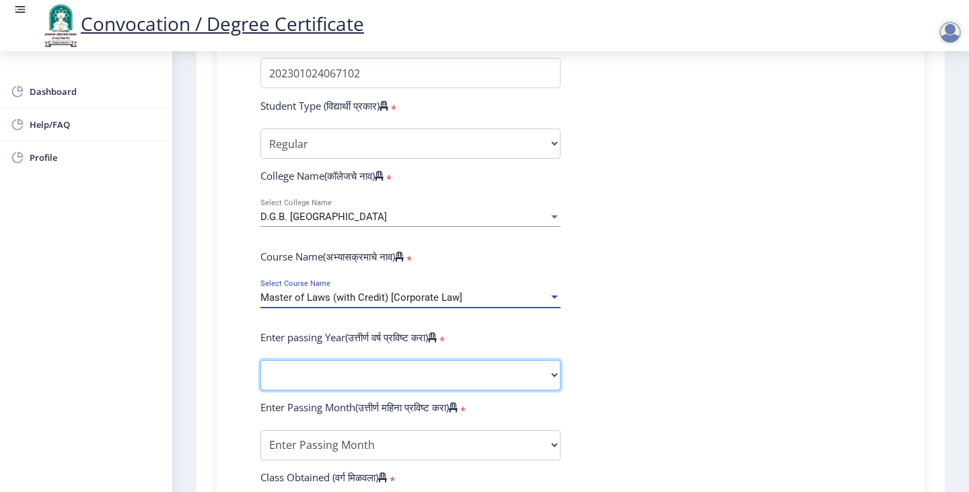
click at [322, 360] on select "2025 2024 2023 2022 2021 2020 2019 2018 2017 2016 2015 2014 2013 2012 2011 2010…" at bounding box center [410, 375] width 300 height 30
select select "2025"
click at [260, 360] on select "2025 2024 2023 2022 2021 2020 2019 2018 2017 2016 2015 2014 2013 2012 2011 2010…" at bounding box center [410, 375] width 300 height 30
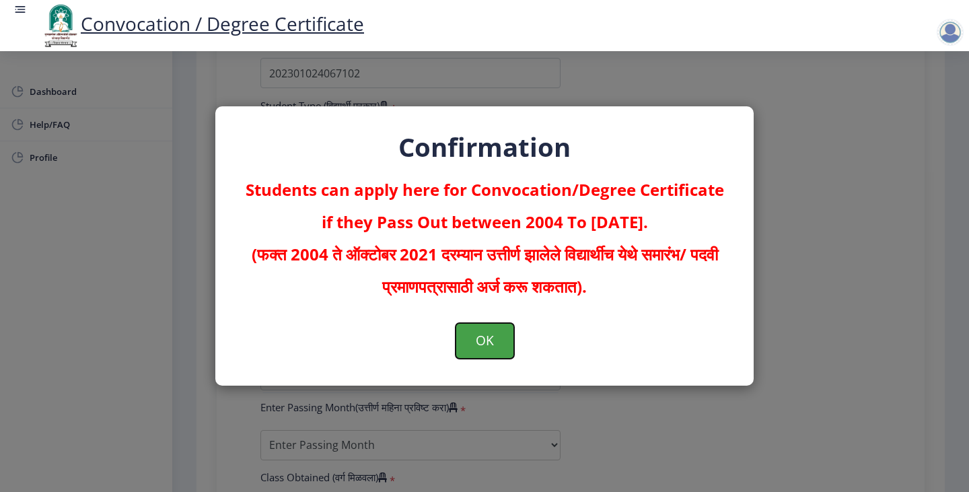
click at [478, 346] on button "OK" at bounding box center [484, 340] width 59 height 35
